Goal: Book appointment/travel/reservation

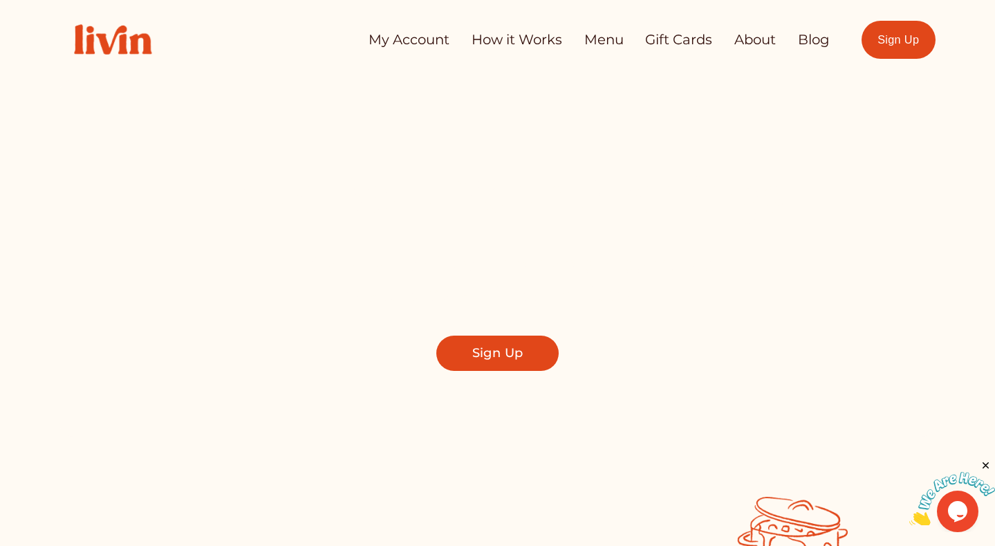
click at [405, 34] on link "My Account" at bounding box center [409, 39] width 81 height 27
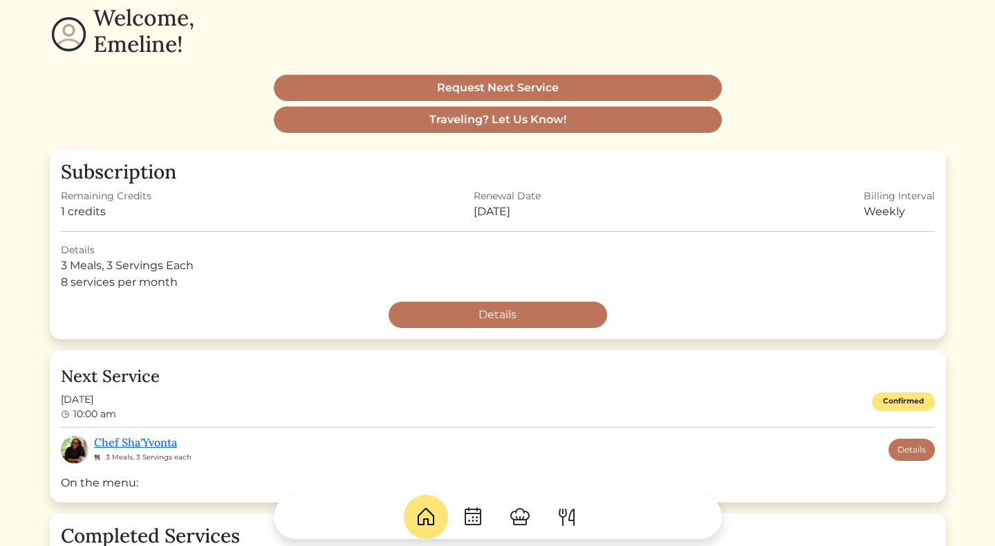
scroll to position [118, 0]
click at [474, 519] on img at bounding box center [473, 517] width 22 height 22
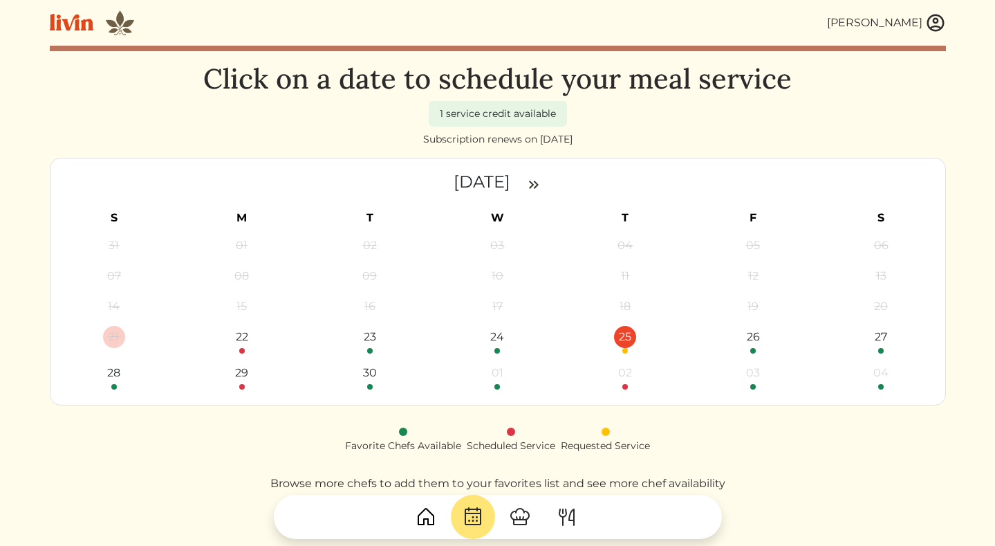
click at [626, 343] on div "25" at bounding box center [625, 337] width 22 height 22
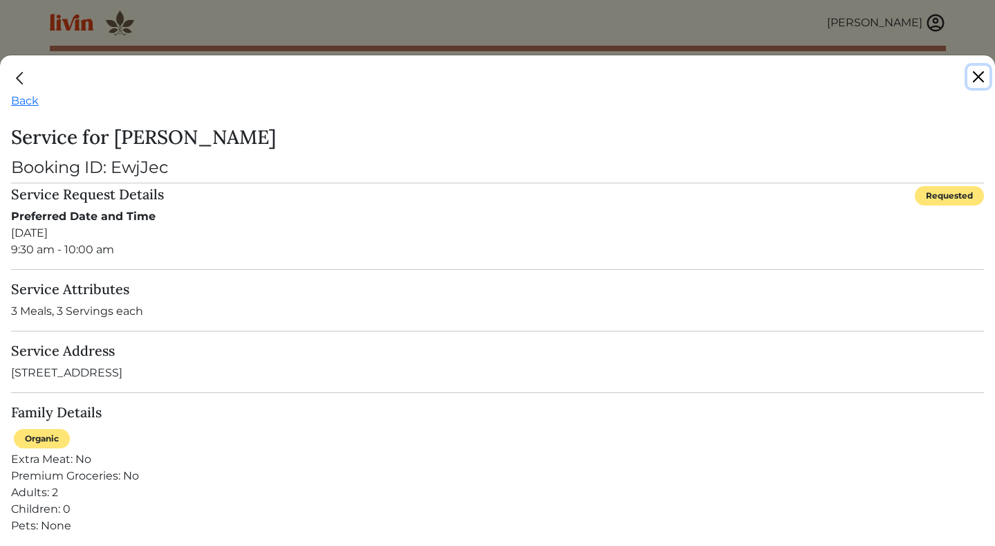
click at [977, 79] on button "Close" at bounding box center [978, 77] width 22 height 22
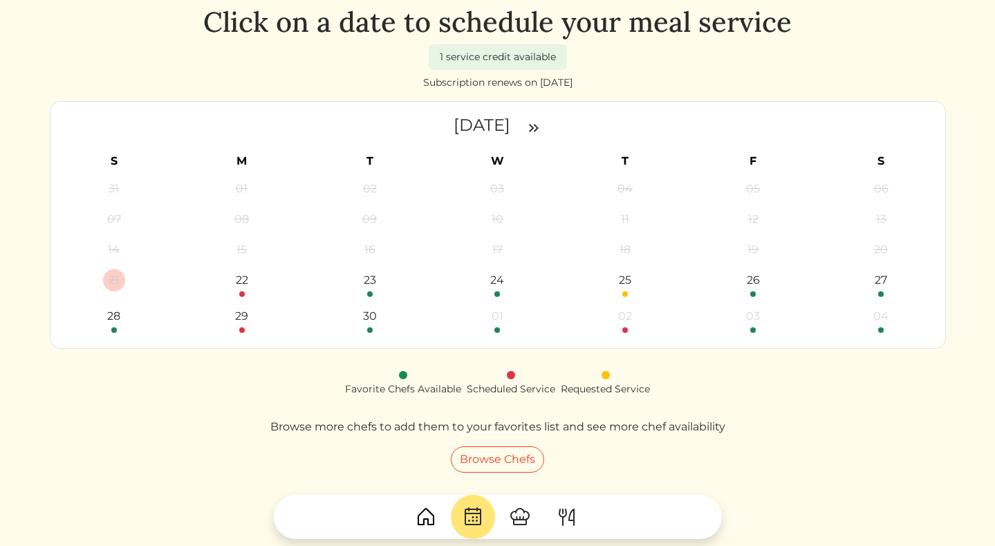
scroll to position [56, 0]
click at [542, 127] on img at bounding box center [534, 128] width 17 height 17
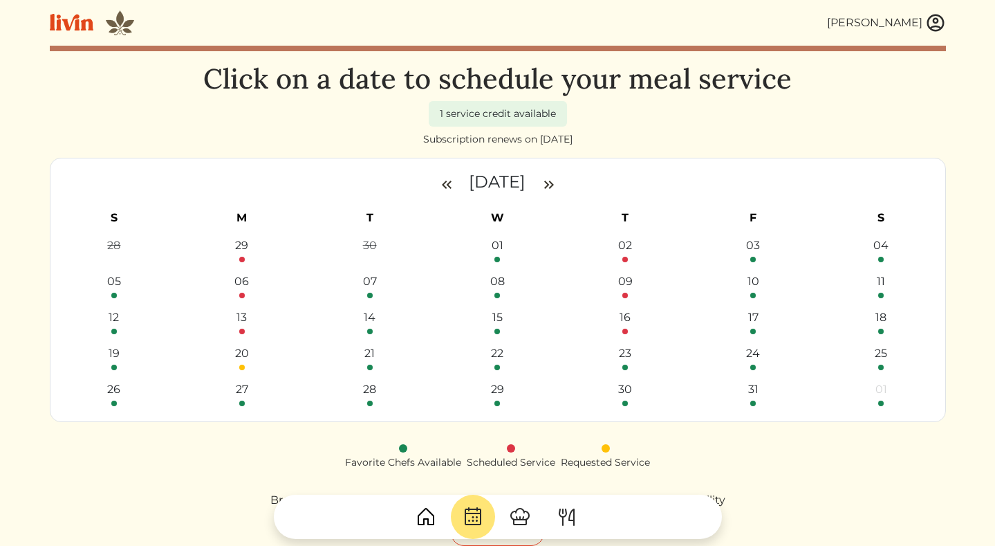
click at [443, 184] on img at bounding box center [446, 184] width 17 height 17
